Goal: Information Seeking & Learning: Find specific fact

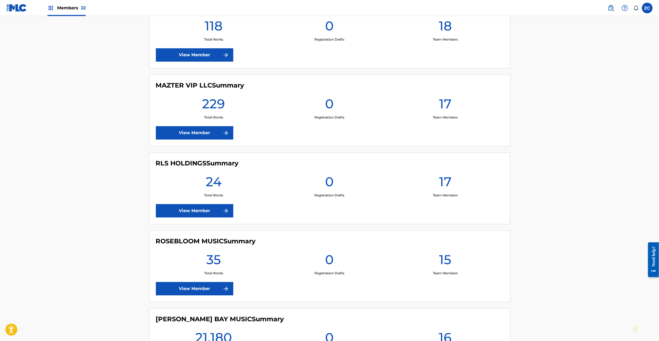
scroll to position [1424, 0]
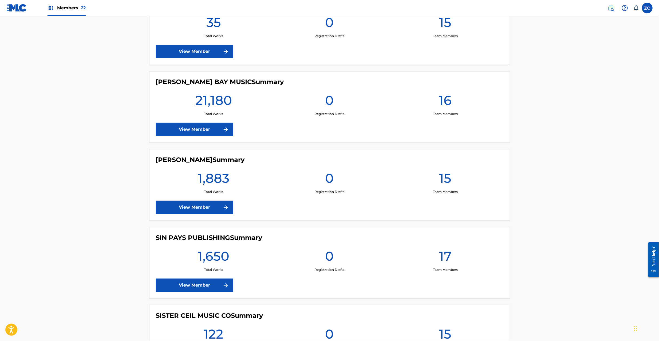
click at [204, 133] on link "View Member" at bounding box center [194, 129] width 77 height 13
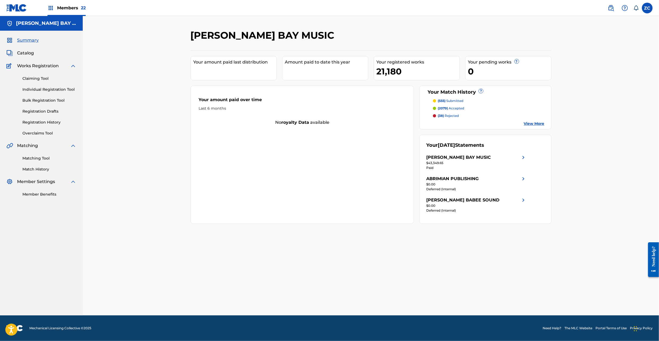
click at [24, 54] on span "Catalog" at bounding box center [25, 53] width 17 height 6
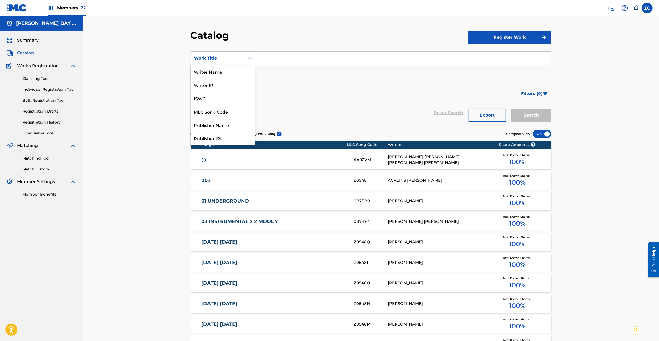
click at [232, 57] on div "Work Title" at bounding box center [218, 58] width 48 height 6
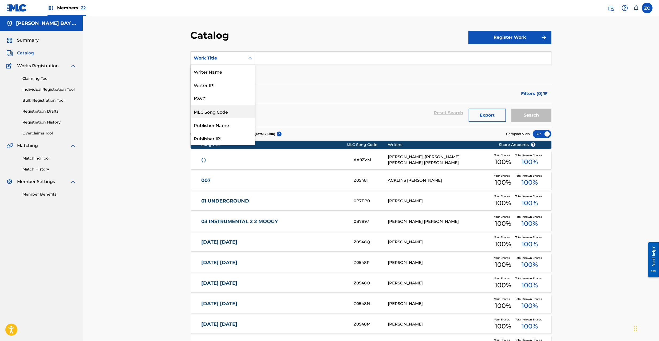
click at [216, 111] on div "MLC Song Code" at bounding box center [223, 111] width 64 height 13
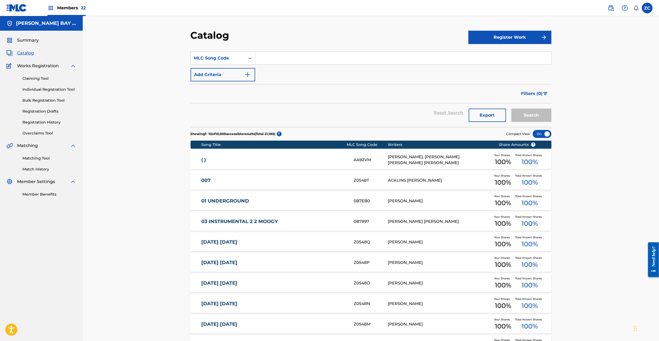
click at [287, 58] on input "Search Form" at bounding box center [403, 58] width 296 height 13
paste input "Z2635E"
type input "Z2635E"
click at [530, 118] on button "Search" at bounding box center [531, 115] width 40 height 13
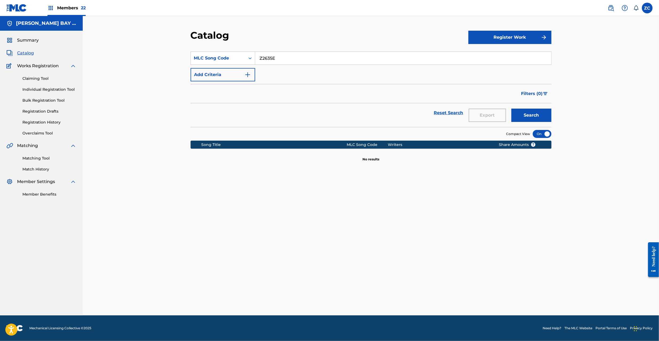
click at [612, 5] on img at bounding box center [611, 8] width 6 height 6
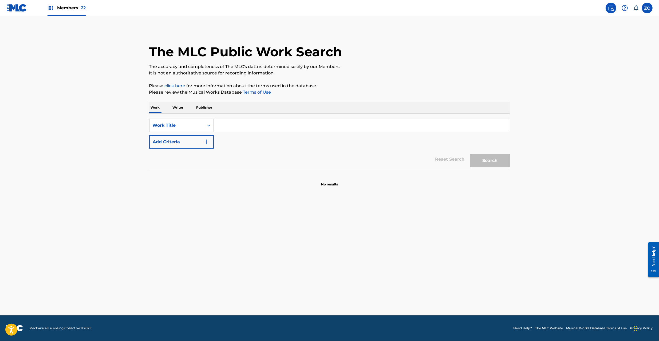
click at [180, 124] on div "Work Title" at bounding box center [177, 125] width 48 height 6
click at [182, 165] on div "MLC Song Code" at bounding box center [181, 165] width 64 height 13
drag, startPoint x: 236, startPoint y: 132, endPoint x: 248, endPoint y: 129, distance: 12.1
click at [248, 129] on input "Search Form" at bounding box center [362, 125] width 296 height 13
paste input "Z2635E"
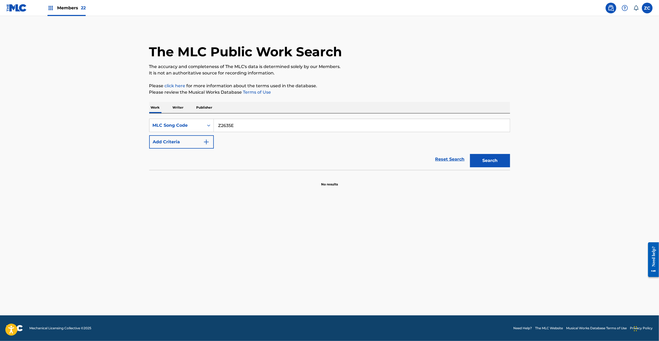
type input "Z2635E"
click at [496, 161] on button "Search" at bounding box center [490, 160] width 40 height 13
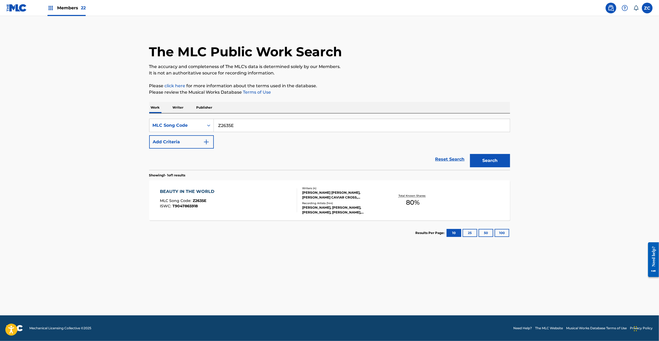
click at [286, 202] on div "BEAUTY IN THE WORLD MLC Song Code : Z2635E ISWC : T9047865918" at bounding box center [228, 200] width 137 height 24
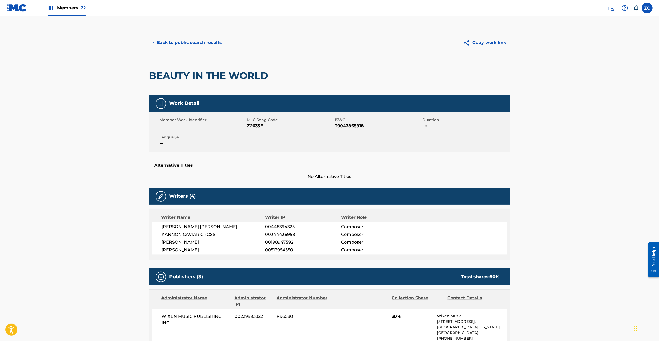
click at [174, 44] on button "< Back to public search results" at bounding box center [187, 42] width 77 height 13
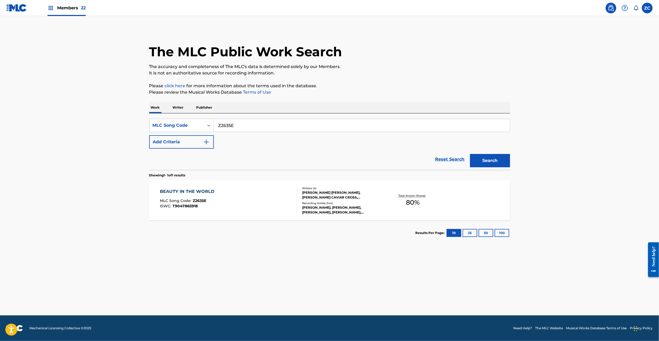
click at [258, 128] on input "Z2635E" at bounding box center [362, 125] width 296 height 13
paste input "I269VP"
type input "I269VP"
click at [491, 164] on button "Search" at bounding box center [490, 160] width 40 height 13
click at [277, 201] on div "I'M FALLING FAST MLC Song Code : I269VP ISWC : T9182340483" at bounding box center [228, 200] width 137 height 24
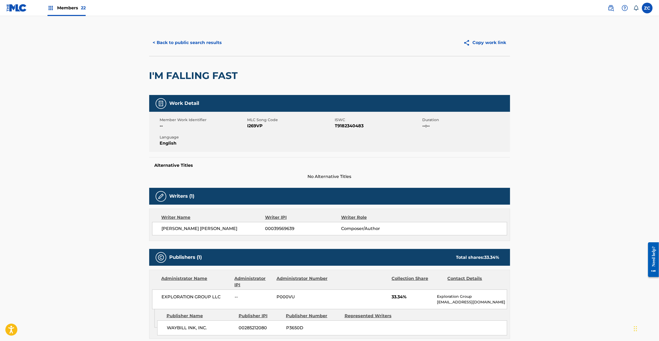
click at [208, 42] on button "< Back to public search results" at bounding box center [187, 42] width 77 height 13
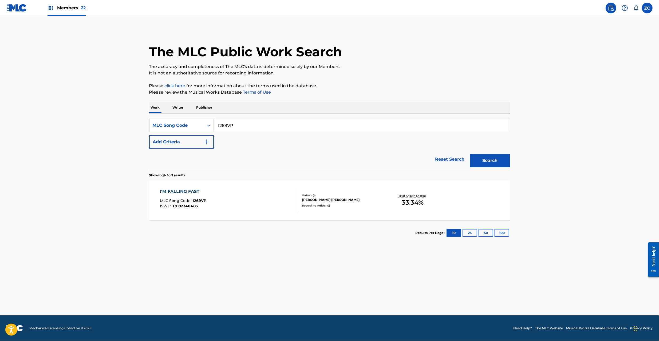
click at [237, 214] on div "I'M FALLING FAST MLC Song Code : I269VP ISWC : T9182340483 Writers ( 1 ) [PERSO…" at bounding box center [329, 200] width 361 height 40
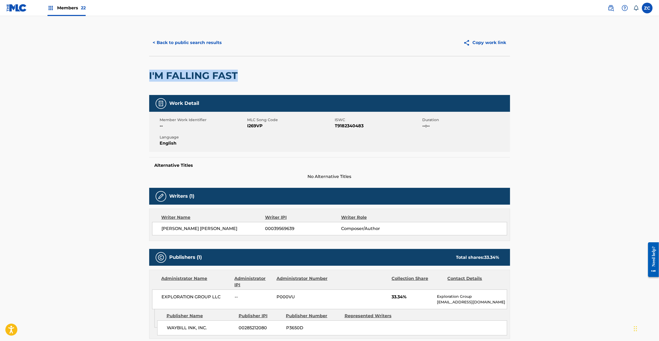
drag, startPoint x: 151, startPoint y: 77, endPoint x: 239, endPoint y: 77, distance: 88.1
click at [239, 77] on h2 "I'M FALLING FAST" at bounding box center [194, 76] width 91 height 12
copy h2 "I'M FALLING FAST"
click at [258, 125] on span "I269VP" at bounding box center [290, 126] width 86 height 6
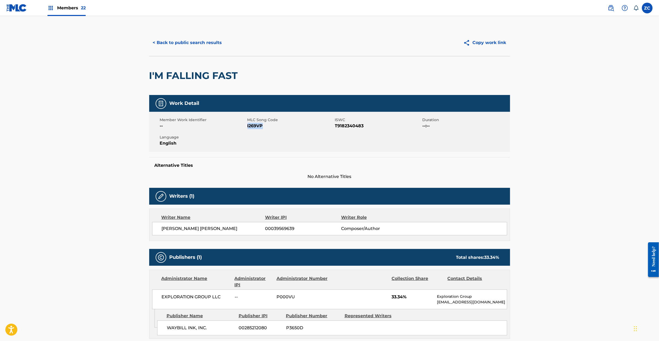
copy span "I269VP"
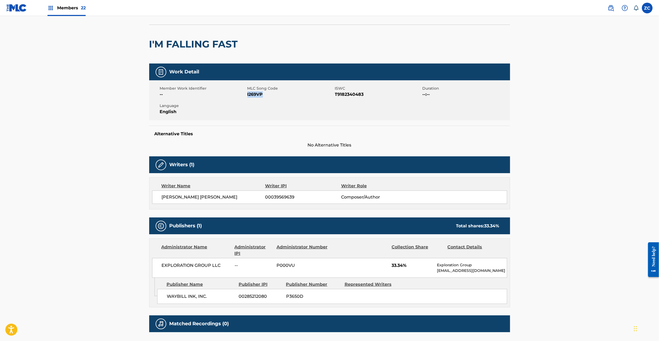
scroll to position [74, 0]
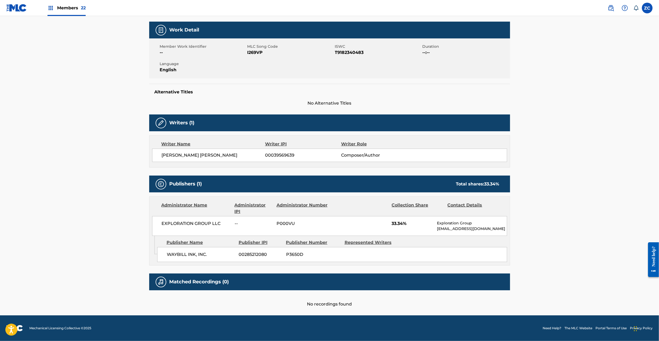
click at [168, 156] on span "[PERSON_NAME] [PERSON_NAME]" at bounding box center [214, 155] width 104 height 6
click at [194, 156] on span "[PERSON_NAME] [PERSON_NAME]" at bounding box center [214, 155] width 104 height 6
copy span "[PERSON_NAME] [PERSON_NAME]"
click at [170, 223] on span "EXPLORATION GROUP LLC" at bounding box center [196, 223] width 69 height 6
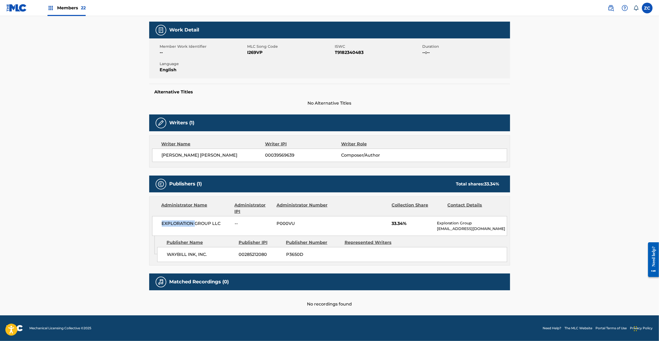
drag, startPoint x: 170, startPoint y: 223, endPoint x: 189, endPoint y: 223, distance: 19.0
click at [171, 223] on span "EXPLORATION GROUP LLC" at bounding box center [196, 223] width 69 height 6
click at [216, 223] on span "EXPLORATION GROUP LLC" at bounding box center [196, 223] width 69 height 6
copy span "EXPLORATION GROUP LLC"
click at [176, 253] on span "WAYBILL INK, INC." at bounding box center [201, 254] width 68 height 6
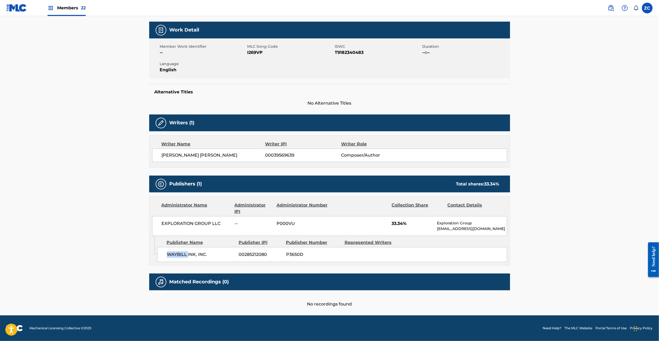
click at [176, 253] on span "WAYBILL INK, INC." at bounding box center [201, 254] width 68 height 6
click at [207, 255] on span "WAYBILL INK, INC." at bounding box center [201, 254] width 68 height 6
copy div "WAYBILL INK, INC."
